Goal: Information Seeking & Learning: Learn about a topic

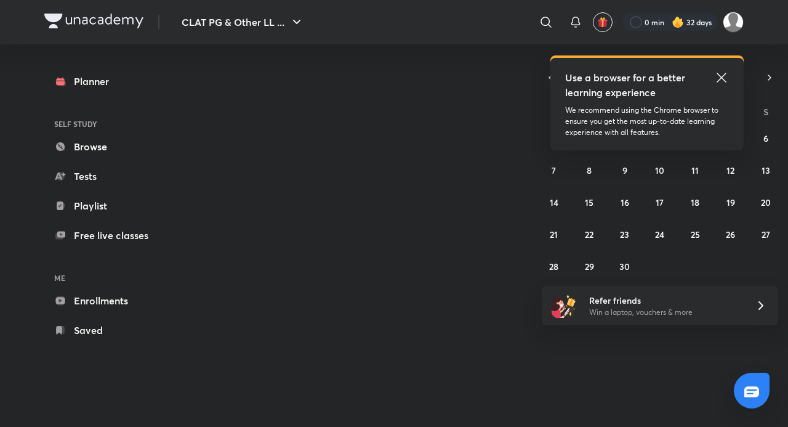
click at [723, 76] on icon at bounding box center [721, 77] width 15 height 15
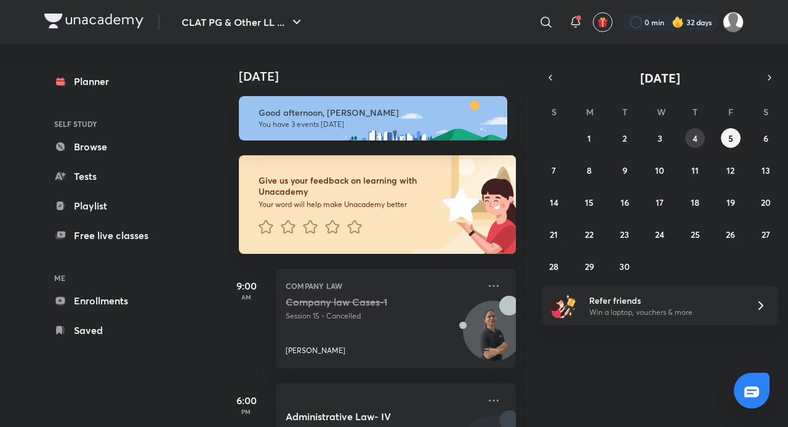
click at [698, 135] on button "4" at bounding box center [695, 138] width 20 height 20
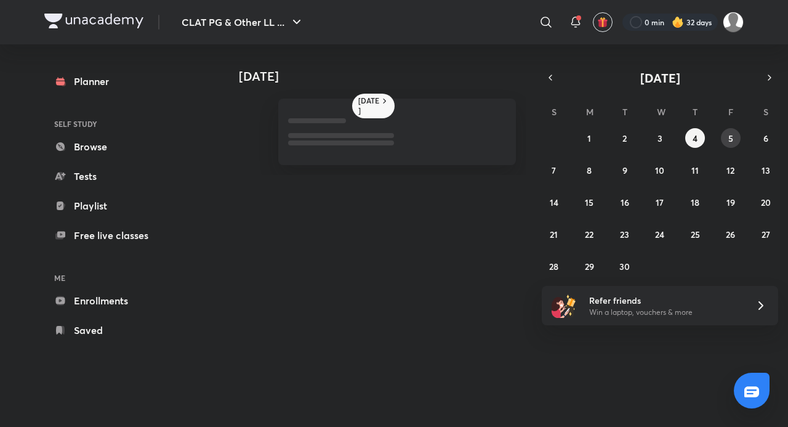
click at [727, 137] on button "5" at bounding box center [731, 138] width 20 height 20
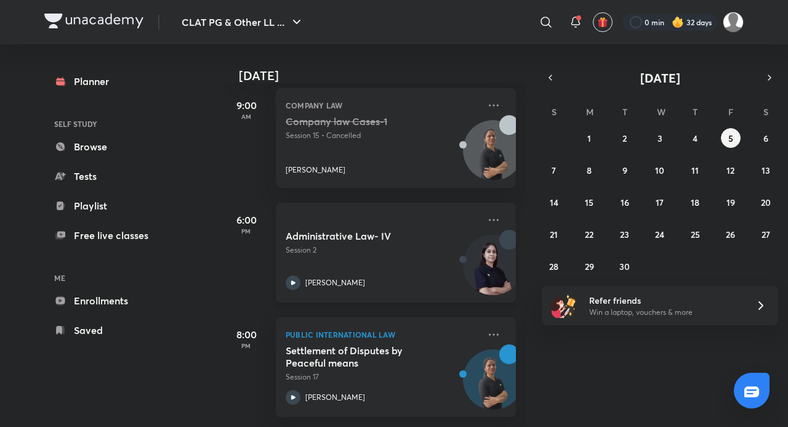
scroll to position [190, 0]
click at [692, 138] on button "4" at bounding box center [695, 138] width 20 height 20
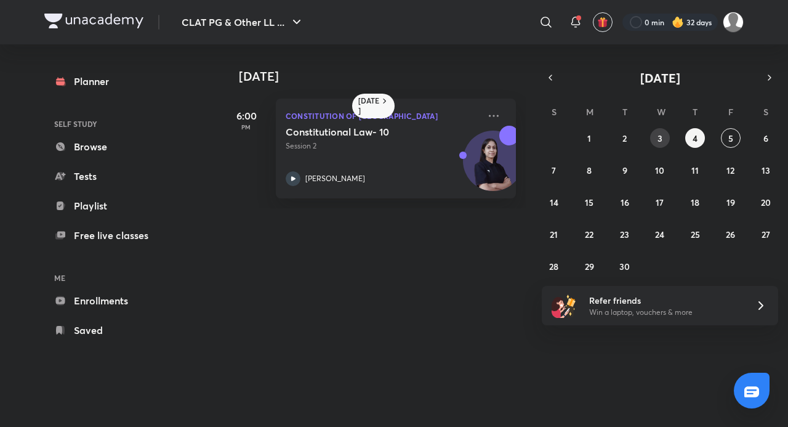
click at [665, 136] on button "3" at bounding box center [660, 138] width 20 height 20
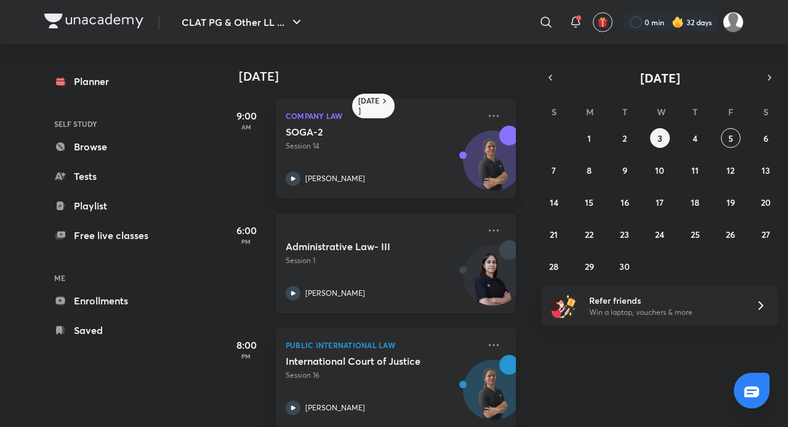
click at [355, 240] on h5 "Administrative Law- III" at bounding box center [362, 246] width 153 height 12
